Goal: Check status: Check status

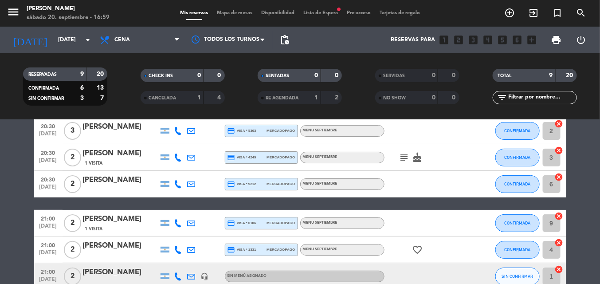
scroll to position [14, 0]
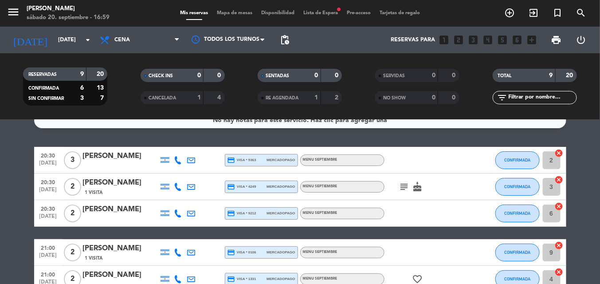
click at [400, 186] on icon "subject" at bounding box center [404, 186] width 11 height 11
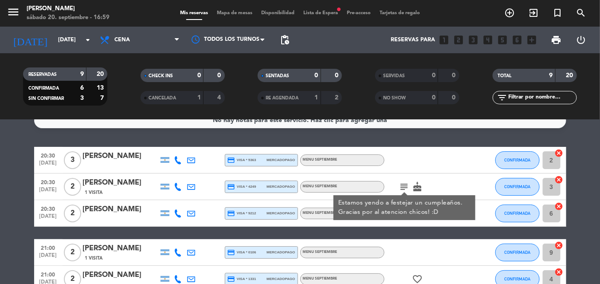
click at [422, 176] on div "subject Estamos yendo a festejar un cumpleaños. Gracias por al atencion chicos!…" at bounding box center [424, 186] width 80 height 26
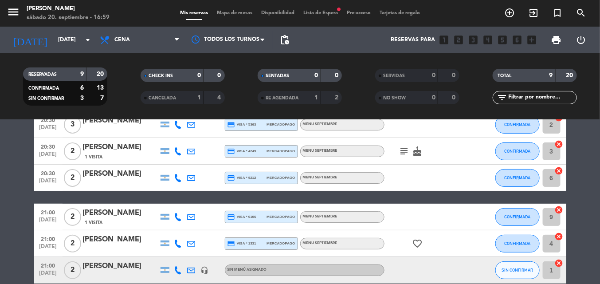
scroll to position [53, 0]
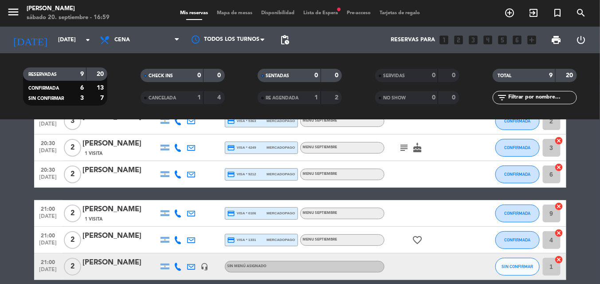
click at [420, 235] on icon "favorite_border" at bounding box center [417, 240] width 11 height 11
click at [406, 171] on div at bounding box center [424, 174] width 80 height 26
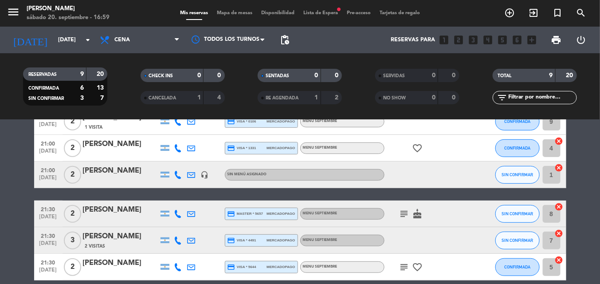
scroll to position [165, 0]
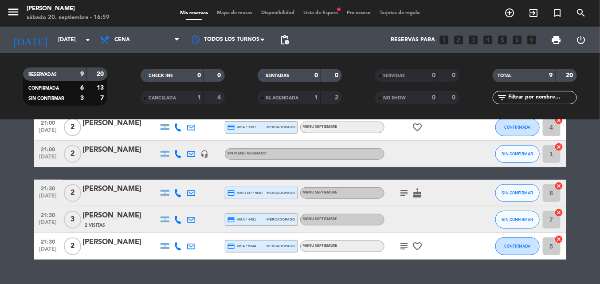
click at [405, 196] on icon "subject" at bounding box center [404, 193] width 11 height 11
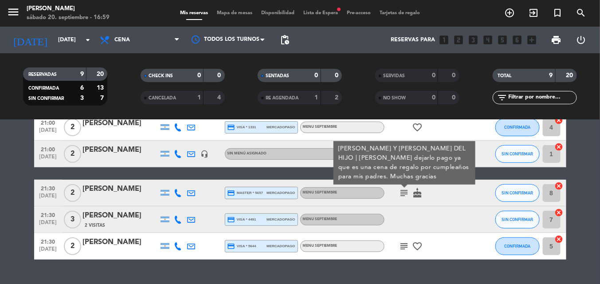
click at [420, 195] on icon "cake" at bounding box center [417, 193] width 11 height 11
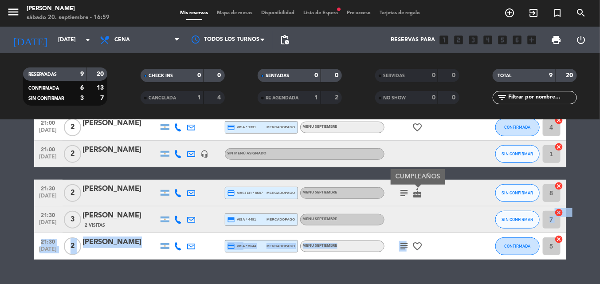
drag, startPoint x: 399, startPoint y: 222, endPoint x: 405, endPoint y: 246, distance: 24.7
click at [405, 246] on div "20:30 [DATE] 3 [PERSON_NAME] credit_card visa * 5363 mercadopago MENU SEPTIEMBR…" at bounding box center [300, 127] width 532 height 264
click at [405, 246] on icon "subject" at bounding box center [404, 246] width 11 height 11
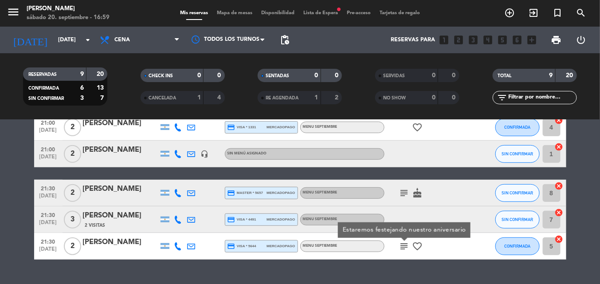
click at [406, 214] on div at bounding box center [424, 219] width 80 height 26
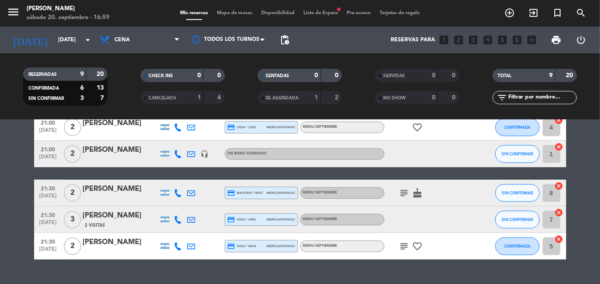
click at [406, 214] on div at bounding box center [424, 219] width 80 height 26
click at [406, 241] on icon "subject" at bounding box center [404, 246] width 11 height 11
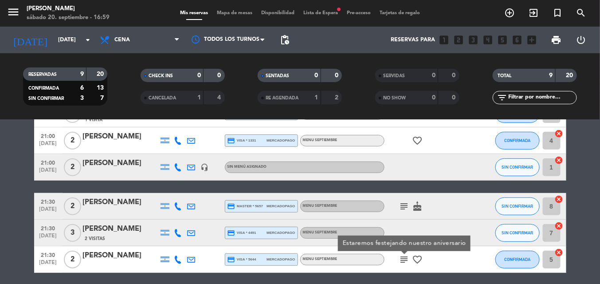
scroll to position [152, 0]
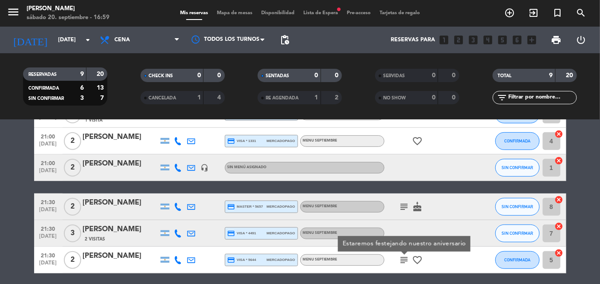
click at [404, 223] on div at bounding box center [424, 233] width 80 height 26
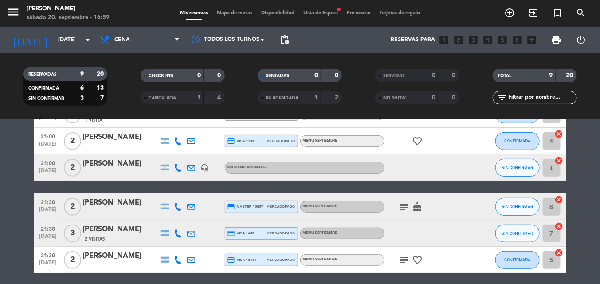
click at [403, 262] on icon "subject" at bounding box center [404, 259] width 11 height 11
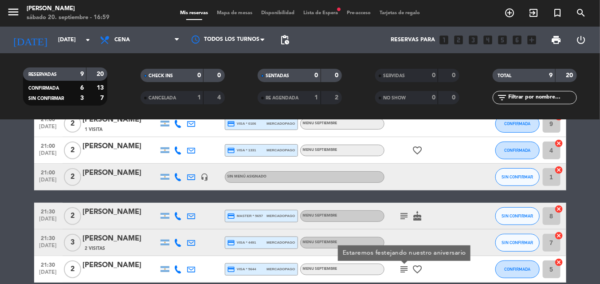
scroll to position [143, 0]
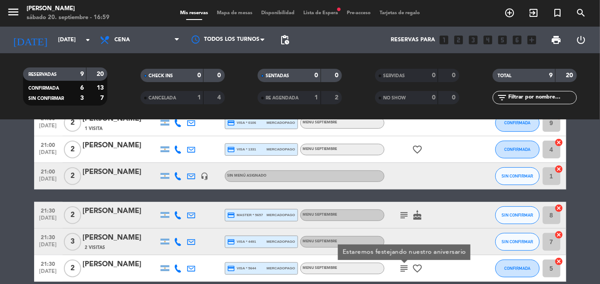
click at [410, 211] on span "subject" at bounding box center [404, 215] width 13 height 11
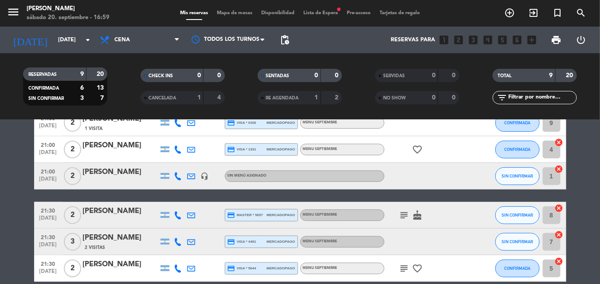
click at [407, 211] on icon "subject" at bounding box center [404, 215] width 11 height 11
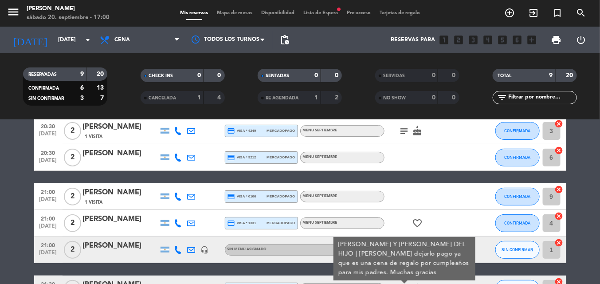
scroll to position [0, 0]
